Goal: Task Accomplishment & Management: Complete application form

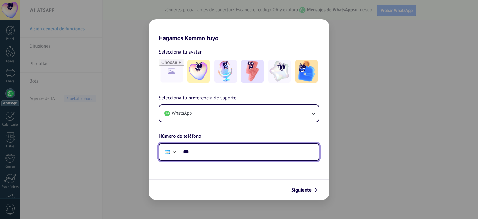
click at [209, 153] on input "***" at bounding box center [249, 152] width 139 height 14
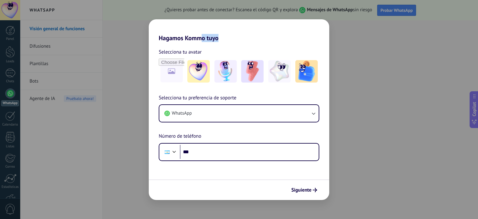
drag, startPoint x: 221, startPoint y: 33, endPoint x: 201, endPoint y: 36, distance: 20.4
click at [201, 36] on h2 "Hagamos Kommo tuyo" at bounding box center [239, 30] width 181 height 22
click at [319, 77] on div "Selecciona tu avatar" at bounding box center [239, 66] width 181 height 36
drag, startPoint x: 311, startPoint y: 77, endPoint x: 313, endPoint y: 80, distance: 3.4
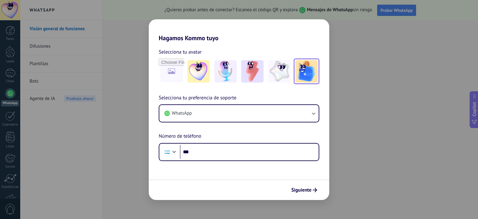
click at [311, 77] on img at bounding box center [306, 71] width 22 height 22
click at [300, 191] on span "Siguiente" at bounding box center [301, 190] width 20 height 4
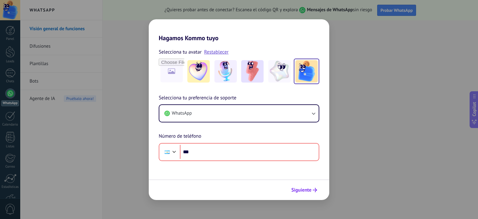
click at [300, 192] on span "Siguiente" at bounding box center [301, 190] width 20 height 4
click at [173, 32] on h2 "Hagamos Kommo tuyo" at bounding box center [239, 30] width 181 height 22
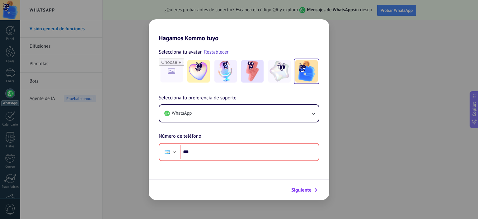
click at [316, 189] on icon "submit" at bounding box center [315, 190] width 4 height 4
click at [74, 33] on div "Hagamos Kommo tuyo Selecciona tu avatar Restablecer Selecciona tu preferencia d…" at bounding box center [239, 109] width 478 height 219
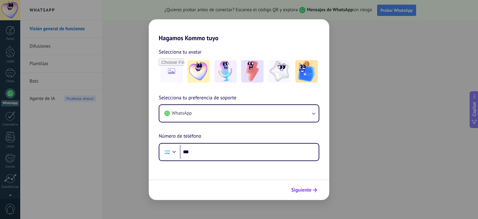
click at [309, 194] on button "Siguiente" at bounding box center [304, 190] width 31 height 11
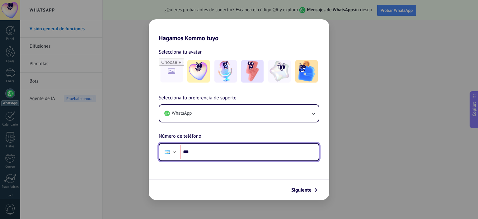
drag, startPoint x: 237, startPoint y: 155, endPoint x: 248, endPoint y: 123, distance: 34.3
click at [237, 155] on input "***" at bounding box center [249, 152] width 139 height 14
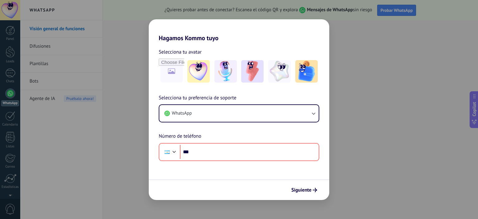
click at [293, 22] on h2 "Hagamos Kommo tuyo" at bounding box center [239, 30] width 181 height 22
click at [173, 66] on input "file" at bounding box center [171, 71] width 24 height 24
type input "**********"
click at [304, 191] on span "Siguiente" at bounding box center [301, 190] width 20 height 4
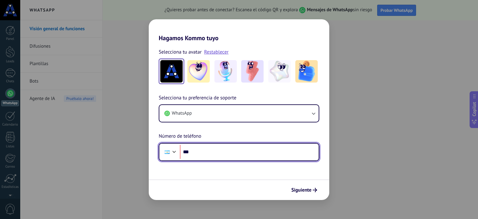
click at [218, 149] on input "***" at bounding box center [249, 152] width 139 height 14
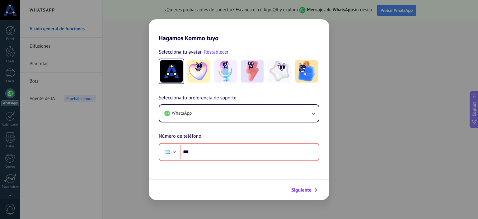
click at [302, 189] on span "Siguiente" at bounding box center [301, 190] width 20 height 4
click at [122, 168] on div "Hagamos Kommo tuyo Selecciona tu avatar Restablecer Selecciona tu preferencia d…" at bounding box center [239, 109] width 478 height 219
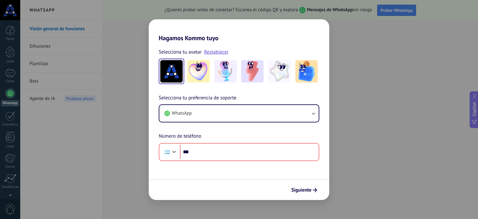
click at [40, 172] on div "Hagamos Kommo tuyo Selecciona tu avatar Restablecer Selecciona tu preferencia d…" at bounding box center [239, 109] width 478 height 219
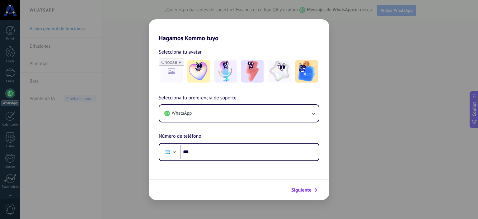
click at [293, 189] on span "Siguiente" at bounding box center [301, 190] width 20 height 4
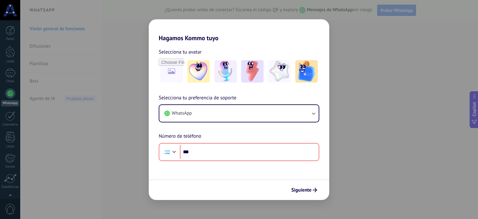
click at [161, 35] on h2 "Hagamos Kommo tuyo" at bounding box center [239, 30] width 181 height 22
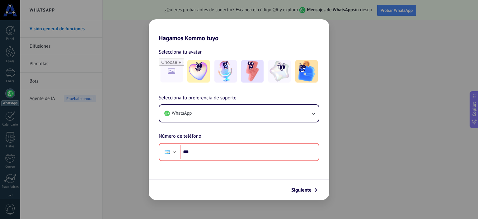
click at [171, 48] on span "Selecciona tu avatar" at bounding box center [180, 52] width 43 height 8
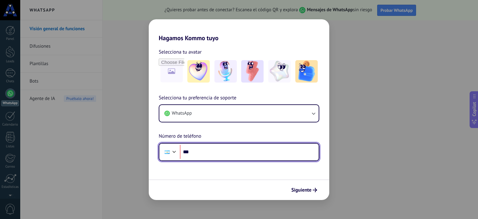
click at [224, 149] on input "***" at bounding box center [249, 152] width 139 height 14
type input "**********"
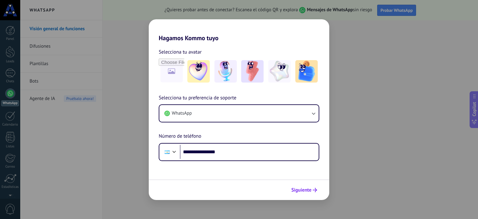
click at [304, 190] on span "Siguiente" at bounding box center [301, 190] width 20 height 4
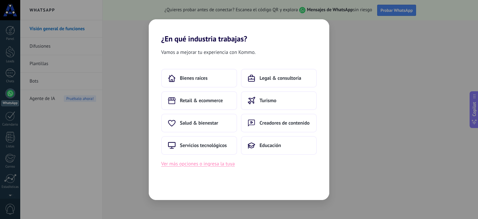
click at [215, 162] on button "Ver más opciones o ingresa la tuya" at bounding box center [197, 164] width 73 height 8
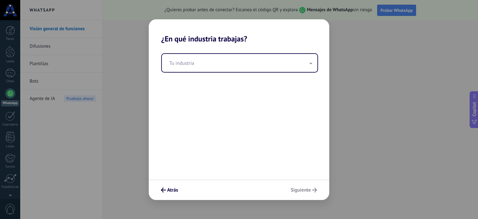
click at [229, 72] on div "Tu industria" at bounding box center [239, 111] width 181 height 136
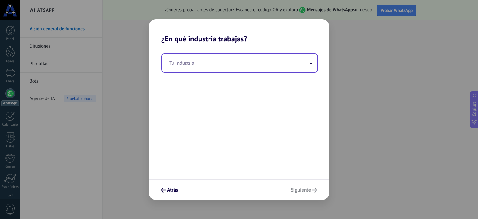
click at [235, 63] on input "text" at bounding box center [240, 63] width 156 height 18
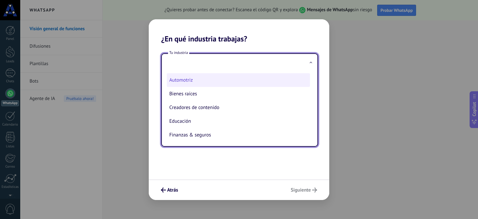
click at [209, 79] on li "Automotriz" at bounding box center [238, 80] width 143 height 14
type input "**********"
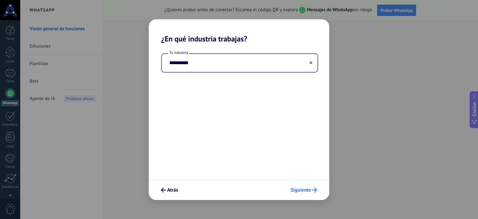
click at [294, 186] on button "Siguiente" at bounding box center [304, 190] width 32 height 11
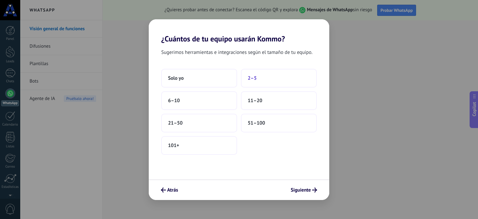
click at [269, 82] on button "2–5" at bounding box center [279, 78] width 76 height 19
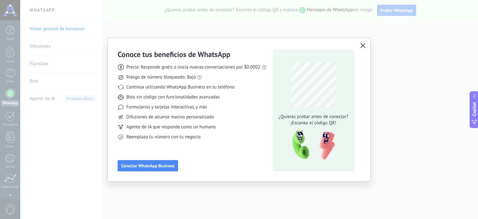
click at [360, 47] on icon "button" at bounding box center [362, 45] width 5 height 5
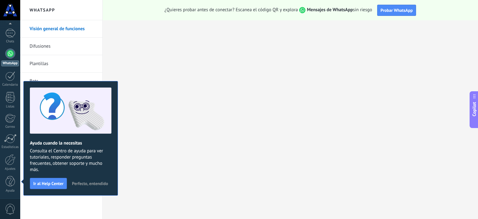
click at [85, 178] on div "Ayuda cuando la necesitas Consulta el Centro de ayuda para ver tutoriales, resp…" at bounding box center [70, 138] width 95 height 115
click at [85, 183] on span "Perfecto, entendido" at bounding box center [90, 183] width 36 height 4
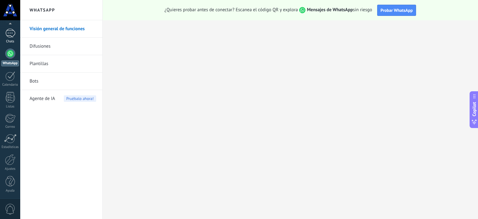
click at [12, 34] on div at bounding box center [10, 33] width 10 height 9
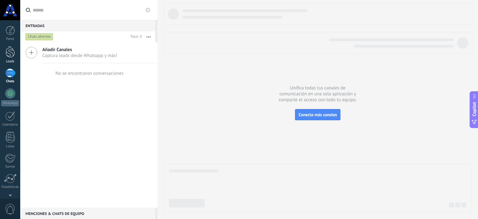
click at [7, 52] on div at bounding box center [10, 52] width 9 height 12
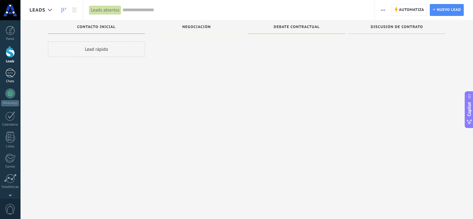
click at [8, 73] on div at bounding box center [10, 72] width 10 height 9
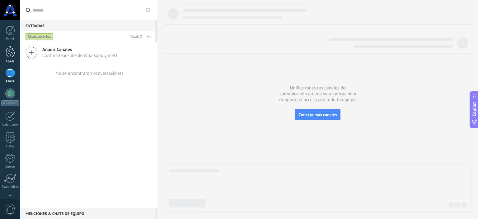
click at [10, 55] on div at bounding box center [10, 52] width 9 height 12
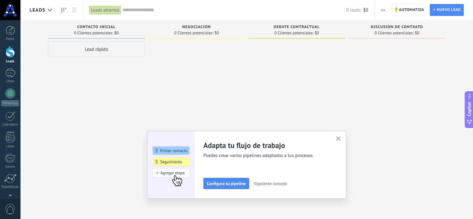
click at [341, 138] on icon "button" at bounding box center [339, 138] width 5 height 5
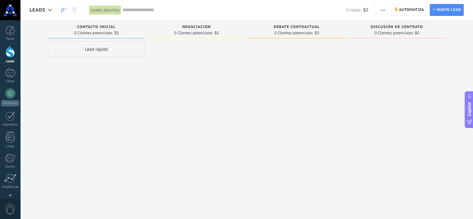
click at [19, 110] on div "Panel Leads Chats WhatsApp Clientes" at bounding box center [10, 132] width 20 height 213
click at [4, 120] on link "Calendario" at bounding box center [10, 119] width 20 height 16
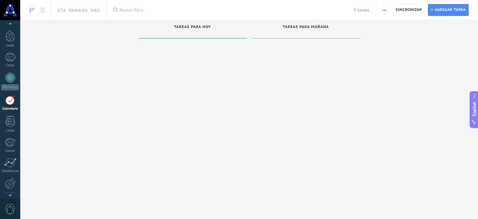
scroll to position [17, 0]
click at [9, 121] on div at bounding box center [10, 119] width 9 height 11
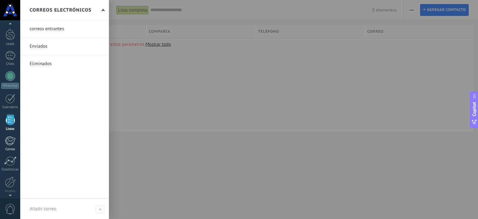
click at [6, 142] on div at bounding box center [10, 140] width 10 height 9
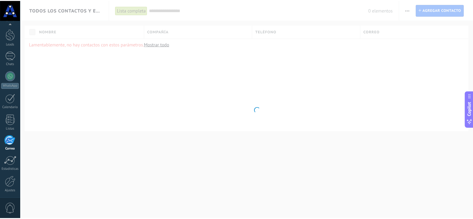
scroll to position [40, 0]
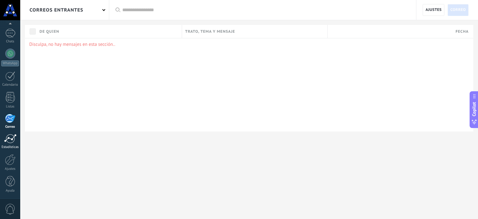
click at [13, 139] on div at bounding box center [10, 138] width 12 height 9
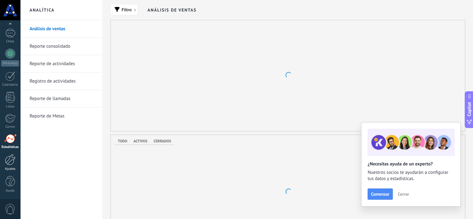
click at [11, 158] on div at bounding box center [10, 159] width 11 height 11
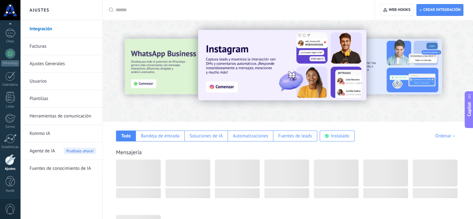
click at [11, 174] on div "Panel Leads Chats WhatsApp Clientes" at bounding box center [10, 92] width 20 height 213
click at [11, 179] on div at bounding box center [10, 181] width 9 height 11
